Goal: Task Accomplishment & Management: Use online tool/utility

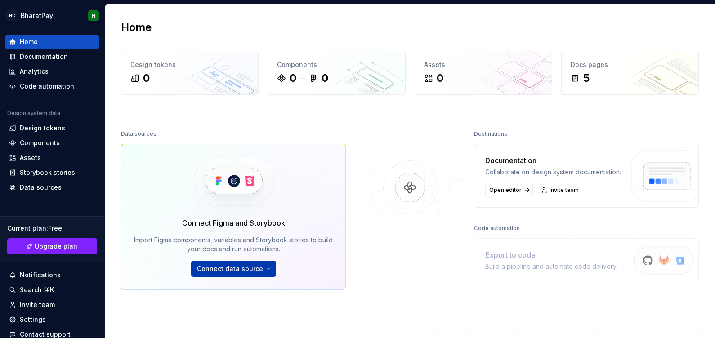
click at [236, 267] on html "HC BharatPay H Home Documentation Analytics Code automation Design system data …" at bounding box center [357, 169] width 715 height 338
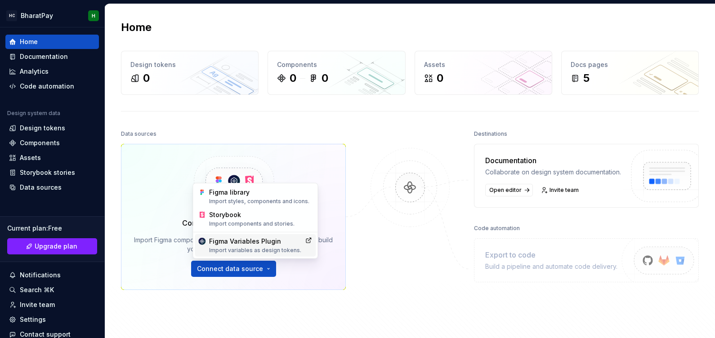
click at [236, 249] on div "Import variables as design tokens." at bounding box center [255, 250] width 92 height 7
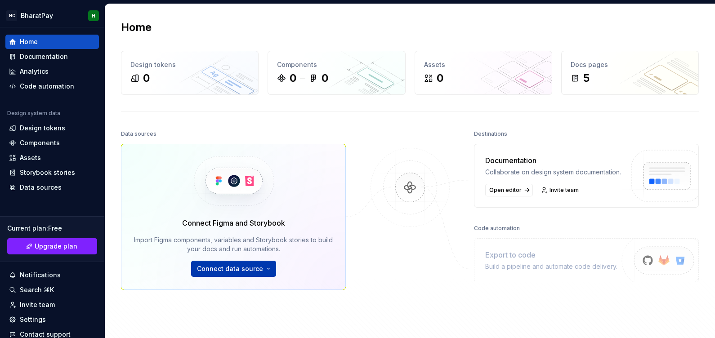
click at [230, 270] on html "HC BharatPay H Home Documentation Analytics Code automation Design system data …" at bounding box center [357, 169] width 715 height 338
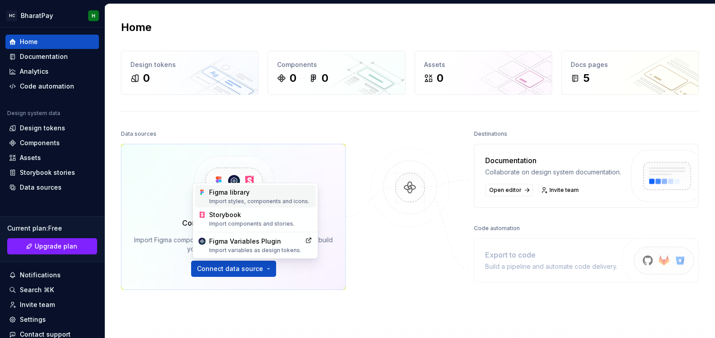
click at [212, 193] on div "Figma library Import styles, components and icons." at bounding box center [260, 196] width 103 height 17
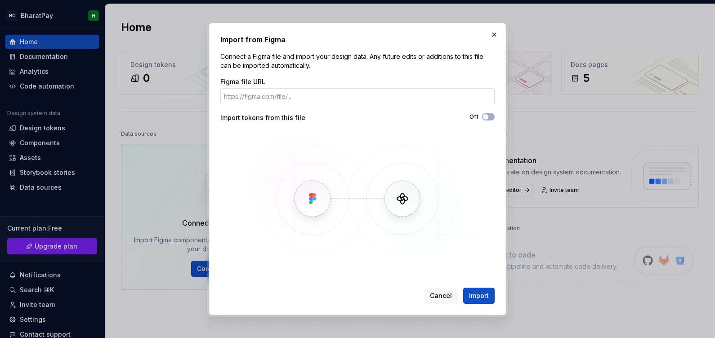
click at [249, 97] on input "Figma file URL" at bounding box center [357, 96] width 274 height 16
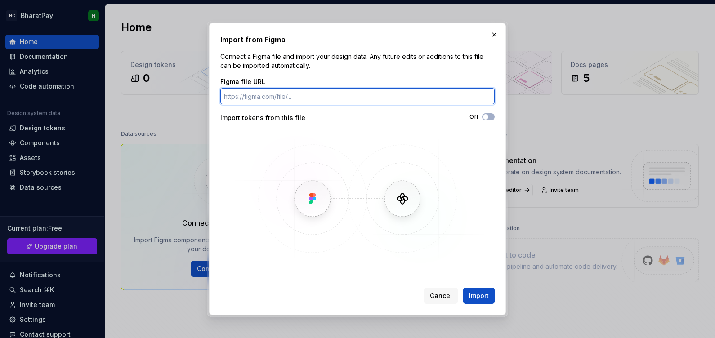
paste input "https://www.figma.com/make/AF4lQHNKU62ePQmLxPk29h/UPI-Payment-Application?fulls…"
drag, startPoint x: 453, startPoint y: 94, endPoint x: 546, endPoint y: 87, distance: 93.3
click at [546, 87] on div "Import from Figma Connect a Figma file and import your design data. Any future …" at bounding box center [357, 169] width 715 height 338
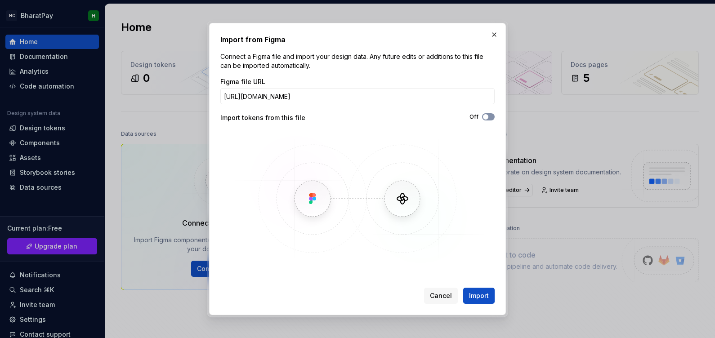
click at [490, 117] on button "Off" at bounding box center [488, 116] width 13 height 7
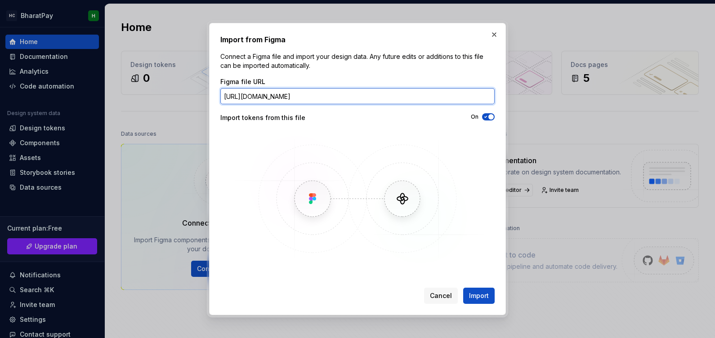
click at [303, 99] on input "https://www.figma.com/make/AF4lQHNKU62ePQmLxPk29h/UPI-Payment-Application" at bounding box center [357, 96] width 274 height 16
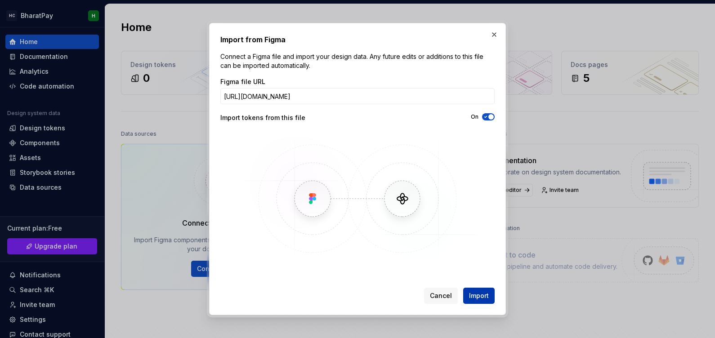
click at [482, 293] on span "Import" at bounding box center [479, 295] width 20 height 9
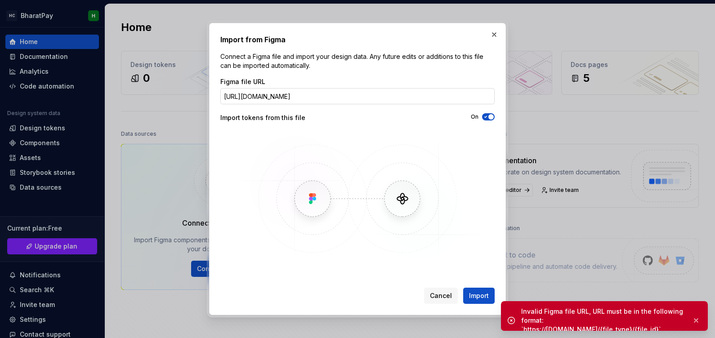
click at [300, 98] on input "https://www.figma.com/make/AF4lQHNKU62ePQmLxPk29h/UPI-Payment-Application" at bounding box center [357, 96] width 274 height 16
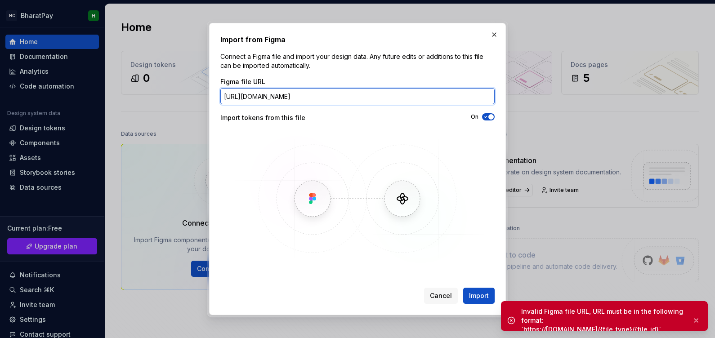
click at [300, 98] on input "https://www.figma.com/make/AF4lQHNKU62ePQmLxPk29h/UPI-Payment-Application" at bounding box center [357, 96] width 274 height 16
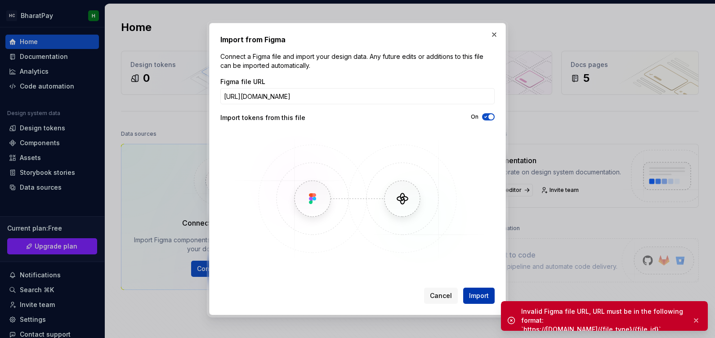
click at [483, 298] on span "Import" at bounding box center [479, 295] width 20 height 9
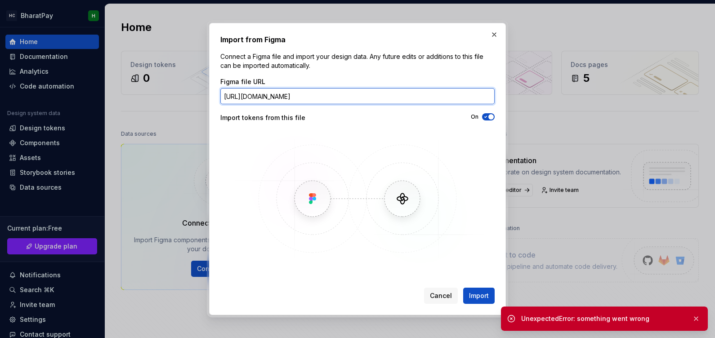
click at [306, 97] on input "https://www.figma.com/file/AF4lQHNKU62ePQmLxPk29h/UPI-Payment-Application" at bounding box center [357, 96] width 274 height 16
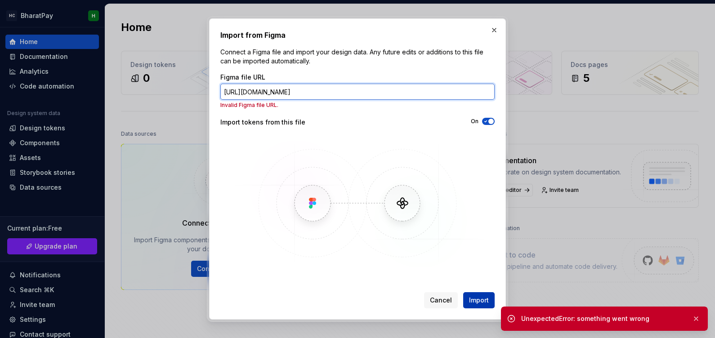
type input "https://www.figma.com/AF4lQHNKU62ePQmLxPk29h/UPI-Payment-Application"
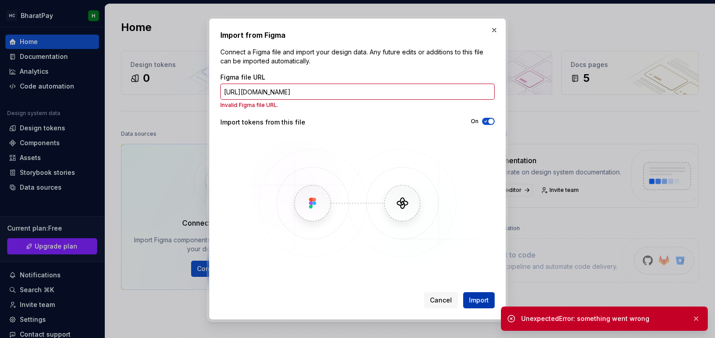
click at [476, 301] on span "Import" at bounding box center [479, 300] width 20 height 9
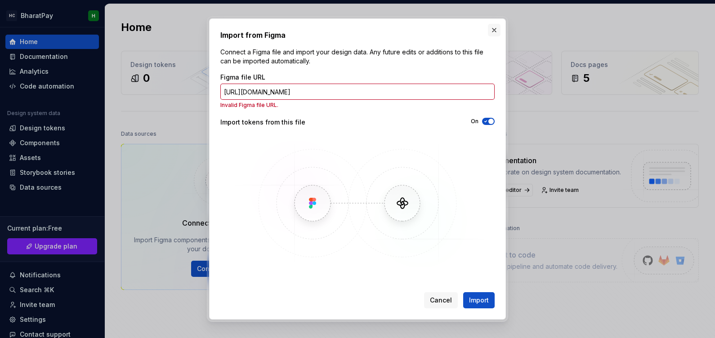
click at [490, 32] on button "button" at bounding box center [494, 30] width 13 height 13
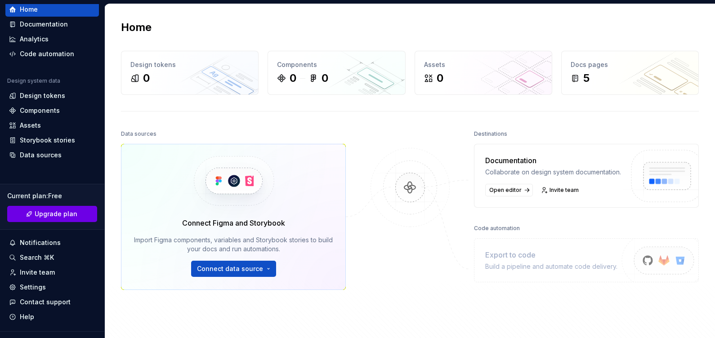
scroll to position [49, 0]
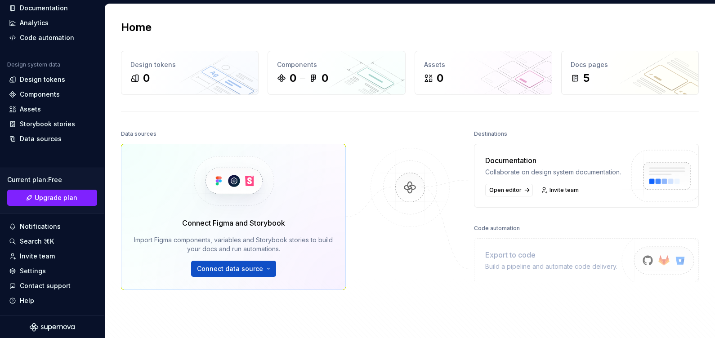
click at [51, 327] on icon "Supernova Logo" at bounding box center [52, 327] width 45 height 9
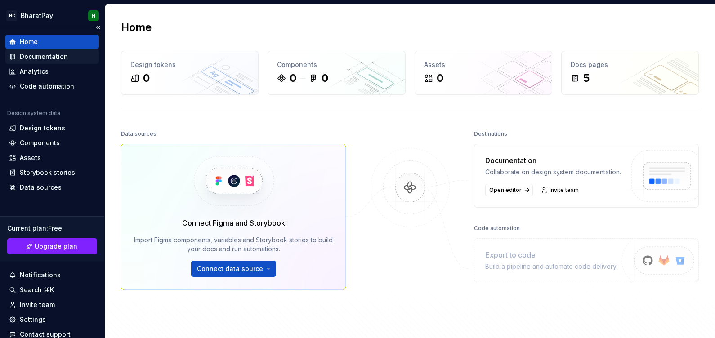
click at [58, 58] on div "Documentation" at bounding box center [44, 56] width 48 height 9
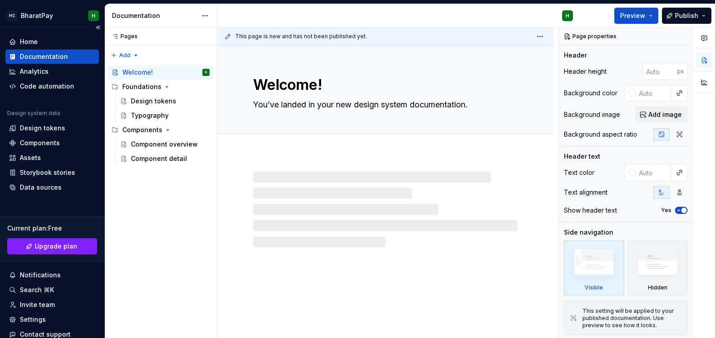
type textarea "*"
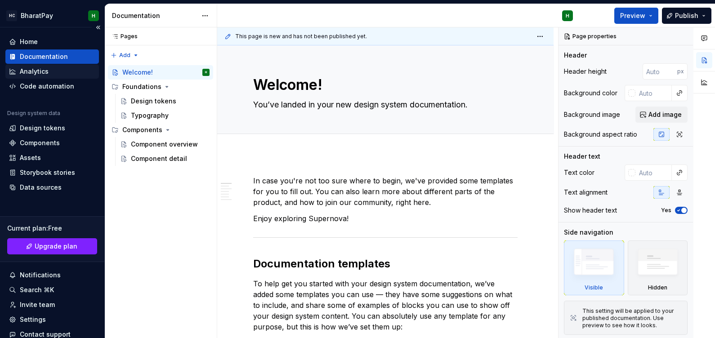
click at [53, 70] on div "Analytics" at bounding box center [52, 71] width 86 height 9
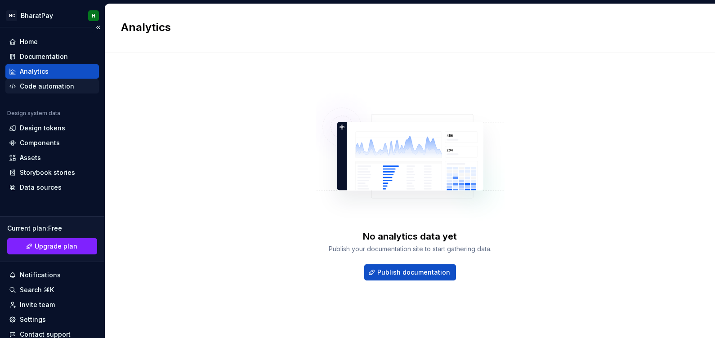
click at [57, 85] on div "Code automation" at bounding box center [47, 86] width 54 height 9
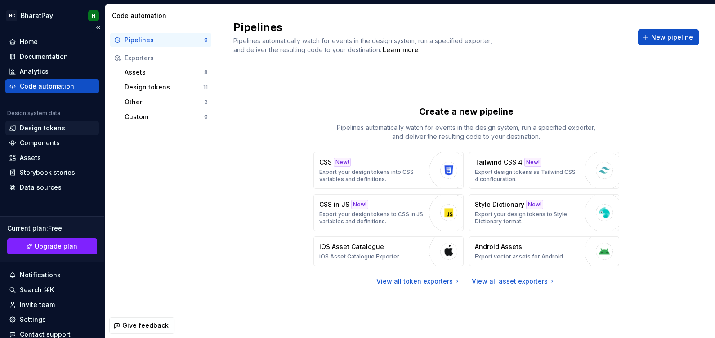
click at [39, 133] on div "Design tokens" at bounding box center [51, 128] width 93 height 14
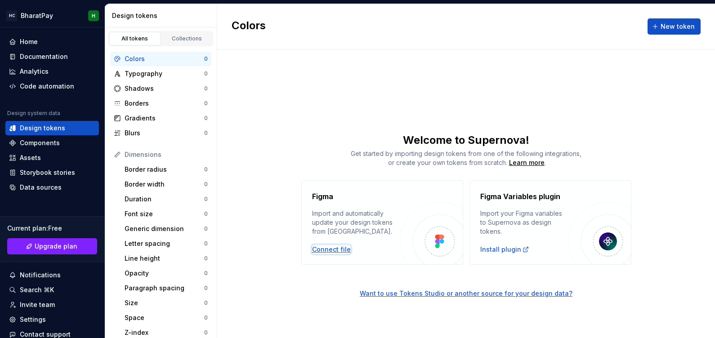
click at [338, 246] on div "Connect file" at bounding box center [331, 249] width 39 height 9
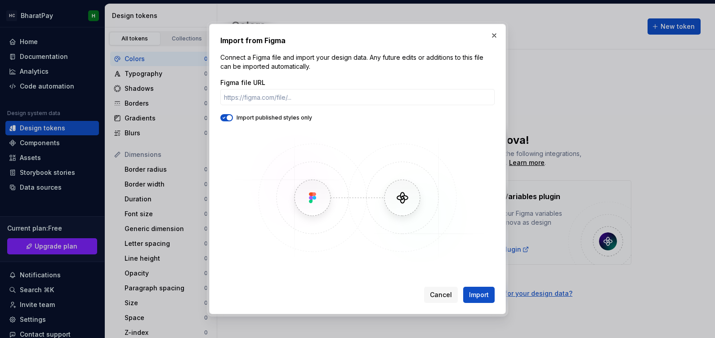
click at [402, 203] on img at bounding box center [357, 197] width 261 height 135
click at [287, 195] on img at bounding box center [357, 197] width 261 height 135
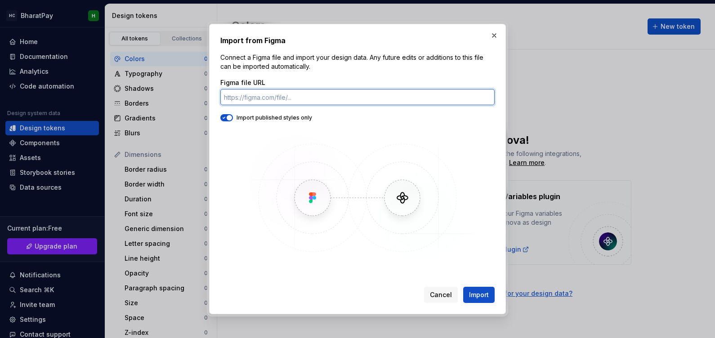
click at [262, 102] on input "Figma file URL" at bounding box center [357, 97] width 274 height 16
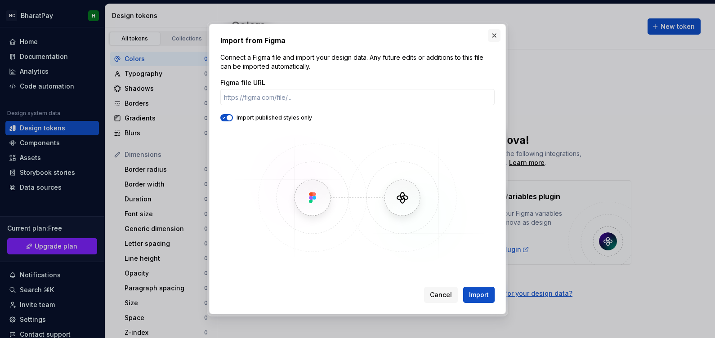
click at [493, 36] on button "button" at bounding box center [494, 35] width 13 height 13
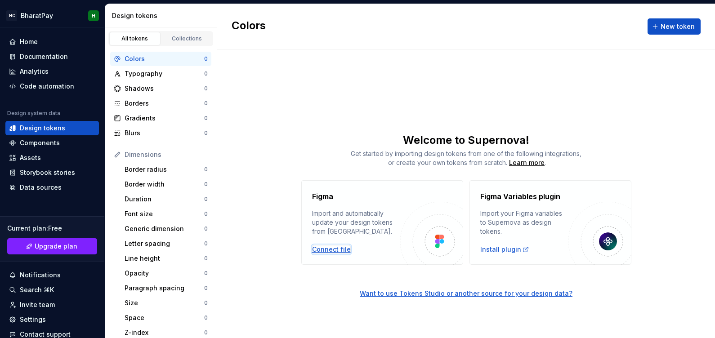
click at [333, 252] on div "Connect file" at bounding box center [331, 249] width 39 height 9
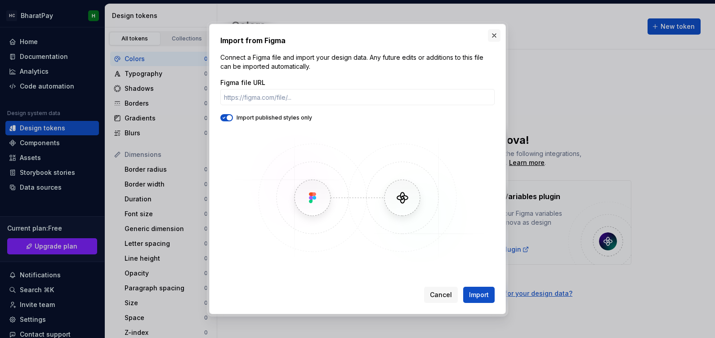
click at [489, 39] on button "button" at bounding box center [494, 35] width 13 height 13
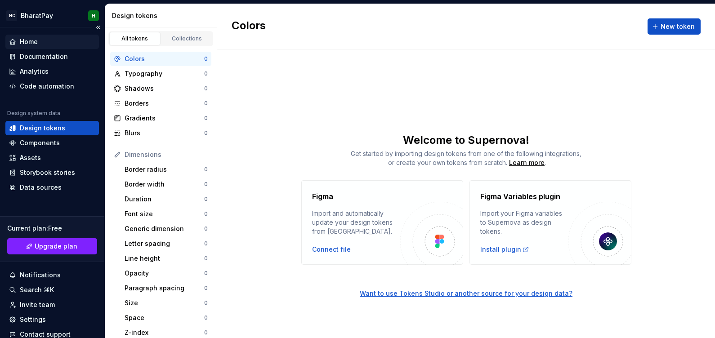
click at [43, 40] on div "Home" at bounding box center [52, 41] width 86 height 9
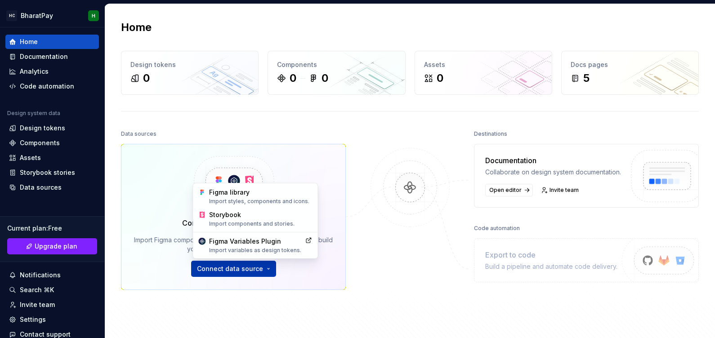
click at [253, 266] on html "HC BharatPay H Home Documentation Analytics Code automation Design system data …" at bounding box center [357, 169] width 715 height 338
click at [247, 245] on div "Figma Variables Plugin Import variables as design tokens." at bounding box center [255, 245] width 92 height 17
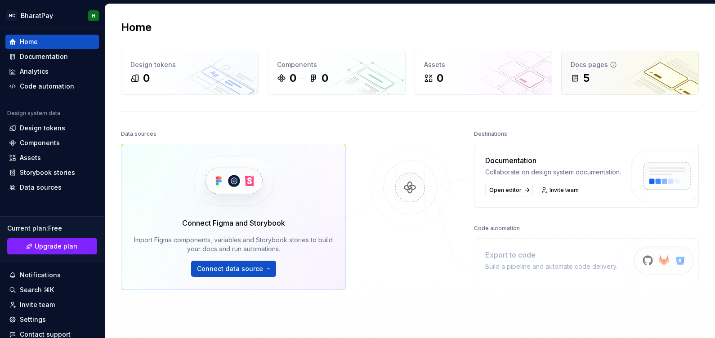
click at [607, 74] on div "5" at bounding box center [629, 78] width 119 height 14
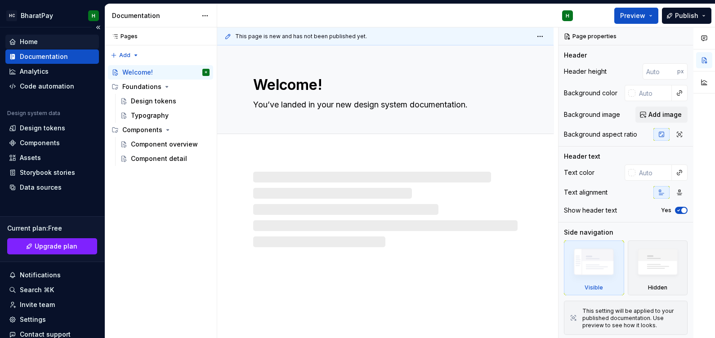
click at [36, 44] on div "Home" at bounding box center [29, 41] width 18 height 9
type textarea "*"
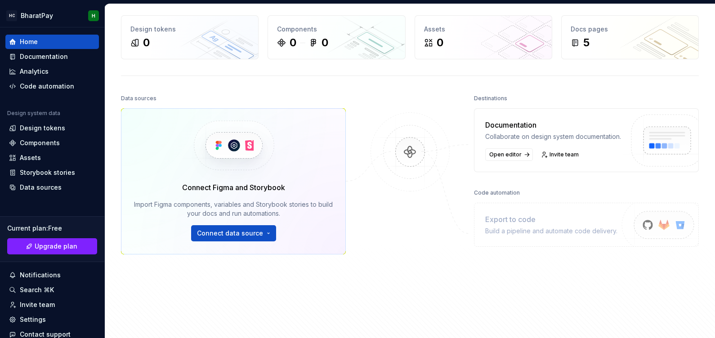
scroll to position [27, 0]
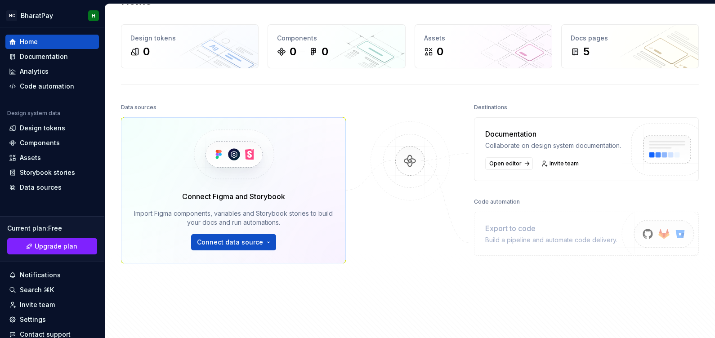
click at [225, 251] on div "Connect Figma and Storybook Import Figma components, variables and Storybook st…" at bounding box center [233, 190] width 225 height 146
click at [234, 155] on img at bounding box center [233, 154] width 110 height 73
click at [231, 242] on html "HC BharatPay H Home Documentation Analytics Code automation Design system data …" at bounding box center [357, 169] width 715 height 338
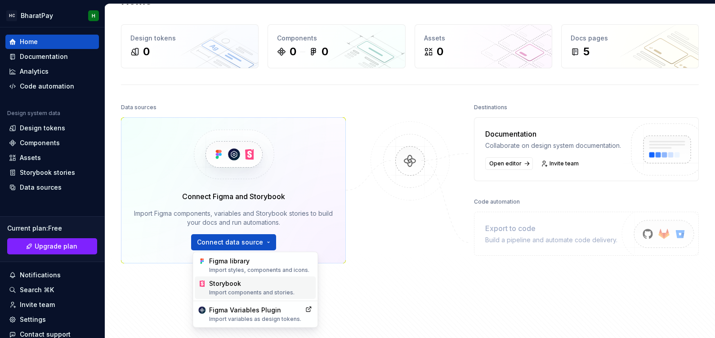
click at [231, 293] on div "Import components and stories." at bounding box center [260, 292] width 103 height 7
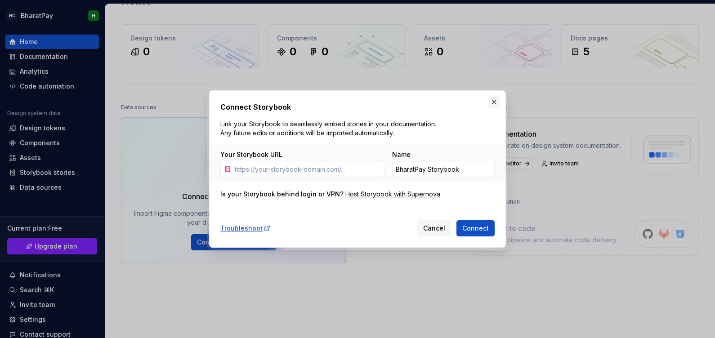
click at [494, 103] on button "button" at bounding box center [494, 102] width 13 height 13
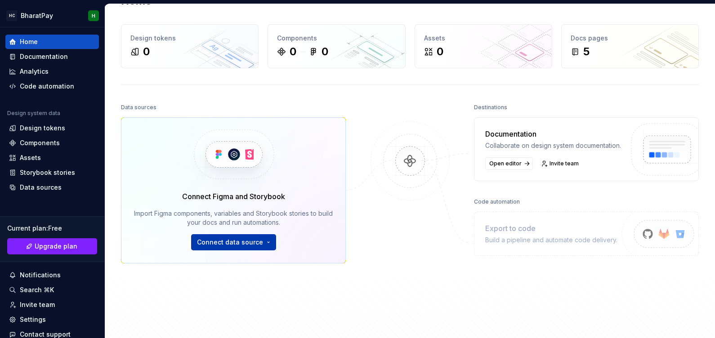
click at [267, 240] on html "HC BharatPay H Home Documentation Analytics Code automation Design system data …" at bounding box center [357, 169] width 715 height 338
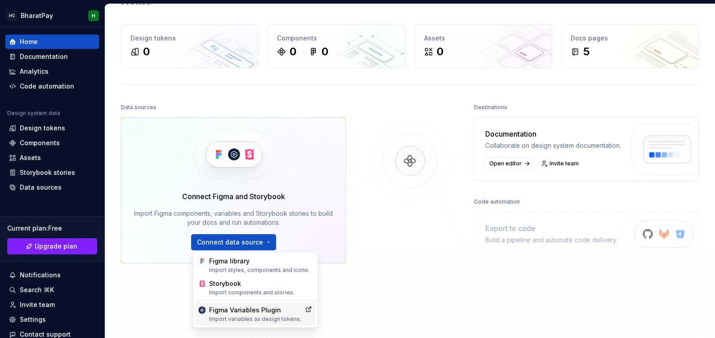
click at [245, 313] on div "Figma Variables Plugin Import variables as design tokens." at bounding box center [255, 314] width 92 height 17
click at [241, 240] on html "HC BharatPay H Home Documentation Analytics Code automation Design system data …" at bounding box center [357, 169] width 715 height 338
click at [227, 274] on div "Figma library Import styles, components and icons." at bounding box center [255, 265] width 121 height 22
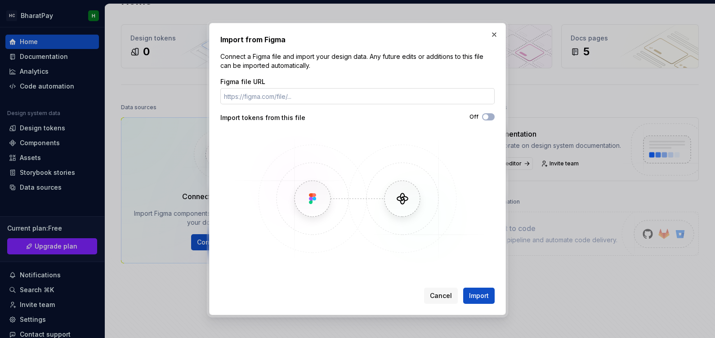
click at [259, 98] on input "Figma file URL" at bounding box center [357, 96] width 274 height 16
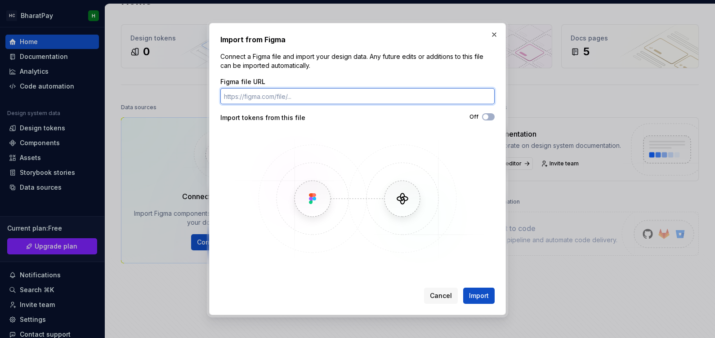
paste input "components"
click at [233, 94] on input "components" at bounding box center [357, 96] width 274 height 16
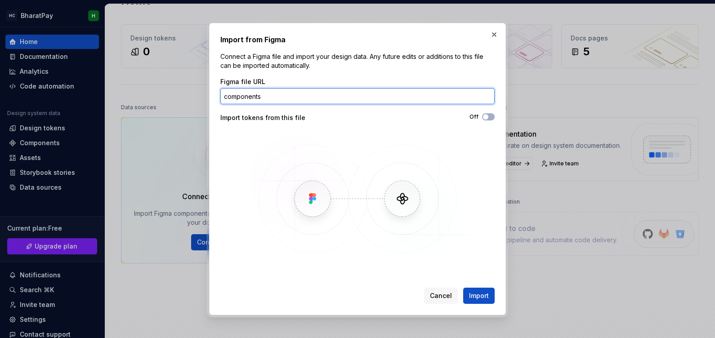
paste input "components"
type input "cocomponentsmponents"
click at [281, 95] on input "cocomponentsmponents" at bounding box center [357, 96] width 274 height 16
